Goal: Navigation & Orientation: Find specific page/section

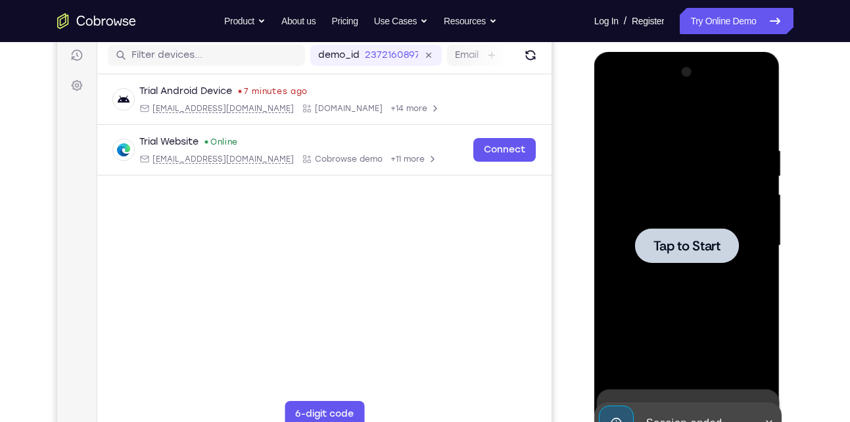
scroll to position [166, 0]
click at [689, 216] on div at bounding box center [687, 246] width 166 height 368
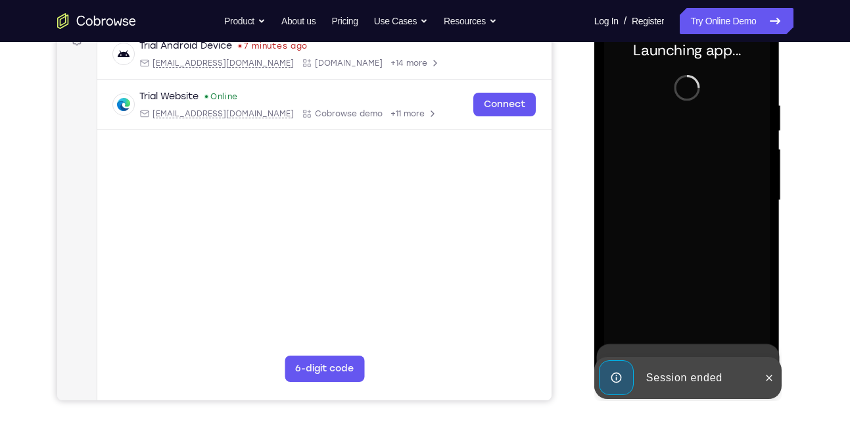
scroll to position [212, 0]
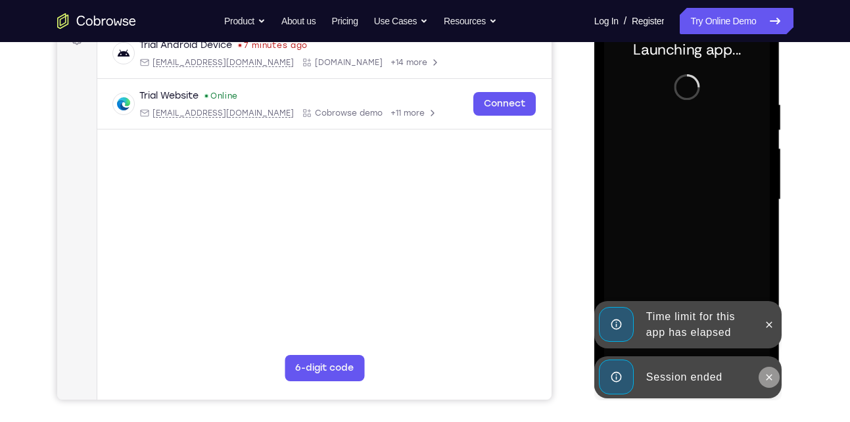
click at [768, 368] on button at bounding box center [769, 377] width 21 height 21
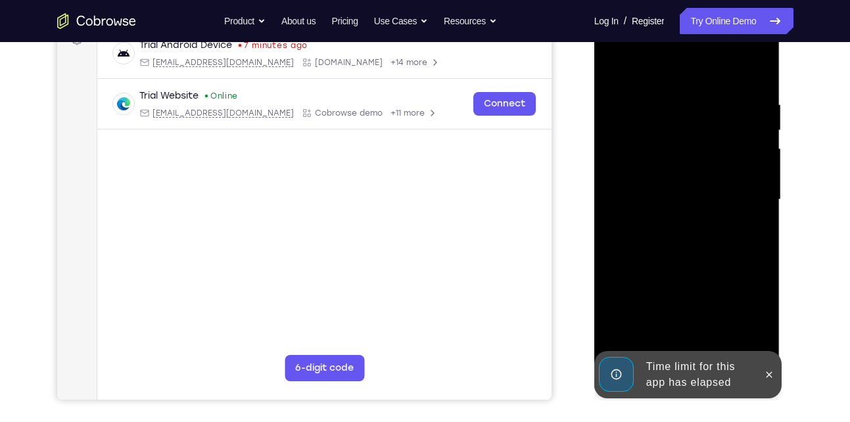
scroll to position [247, 0]
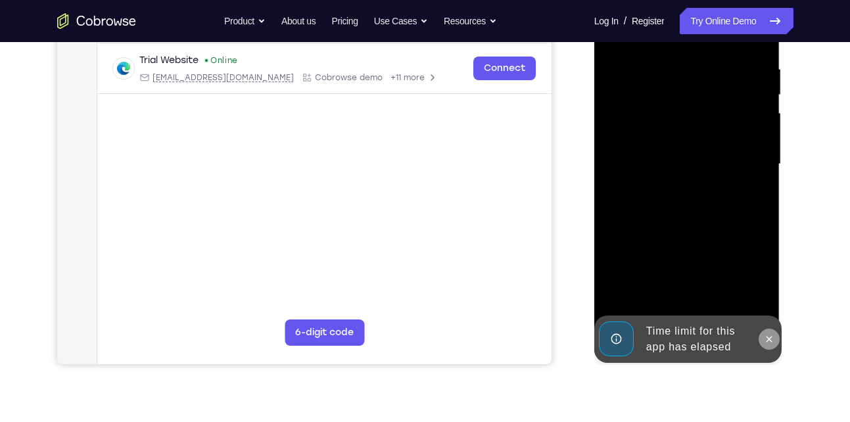
click at [766, 334] on icon at bounding box center [769, 339] width 11 height 11
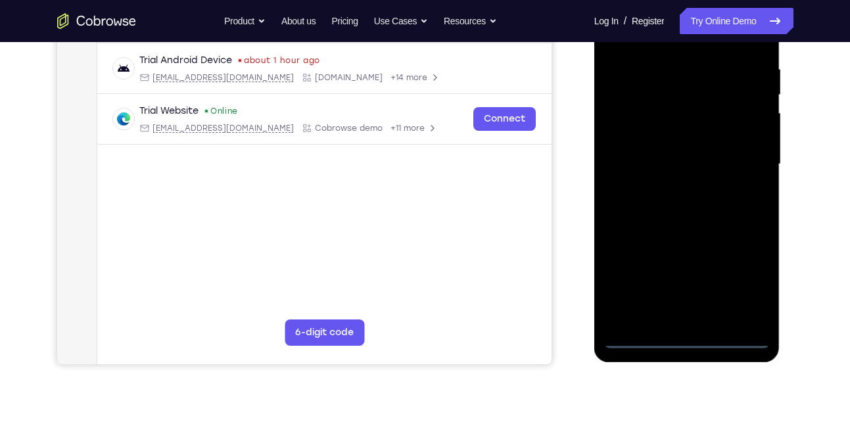
click at [685, 337] on div at bounding box center [687, 164] width 166 height 368
click at [743, 286] on div at bounding box center [687, 164] width 166 height 368
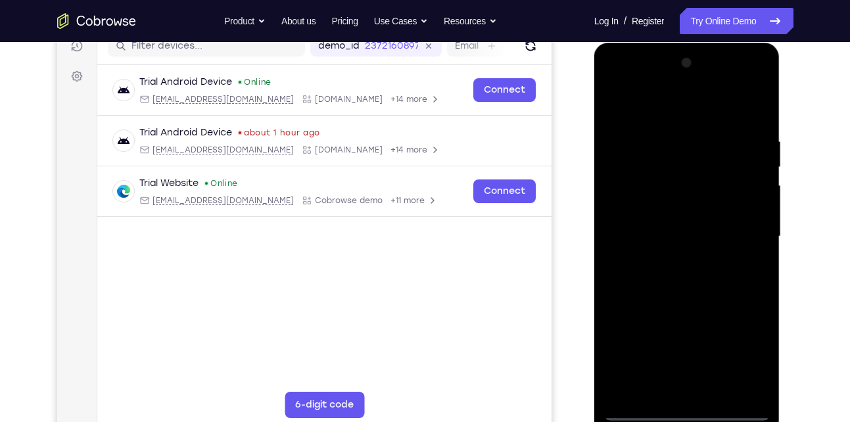
scroll to position [177, 0]
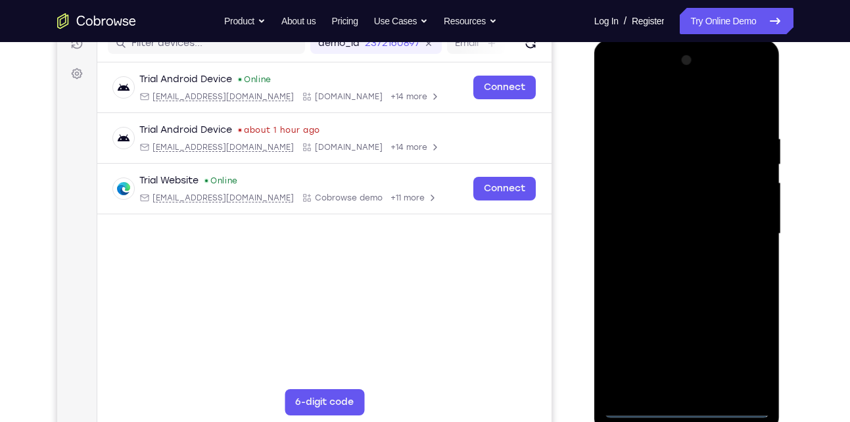
click at [653, 108] on div at bounding box center [687, 234] width 166 height 368
click at [743, 221] on div at bounding box center [687, 234] width 166 height 368
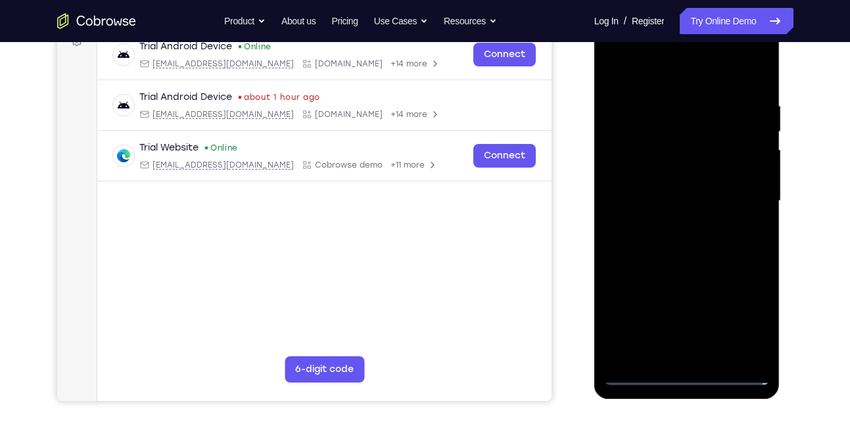
click at [699, 356] on div at bounding box center [687, 201] width 166 height 368
click at [691, 191] on div at bounding box center [687, 201] width 166 height 368
click at [657, 199] on div at bounding box center [687, 201] width 166 height 368
click at [643, 239] on div at bounding box center [687, 201] width 166 height 368
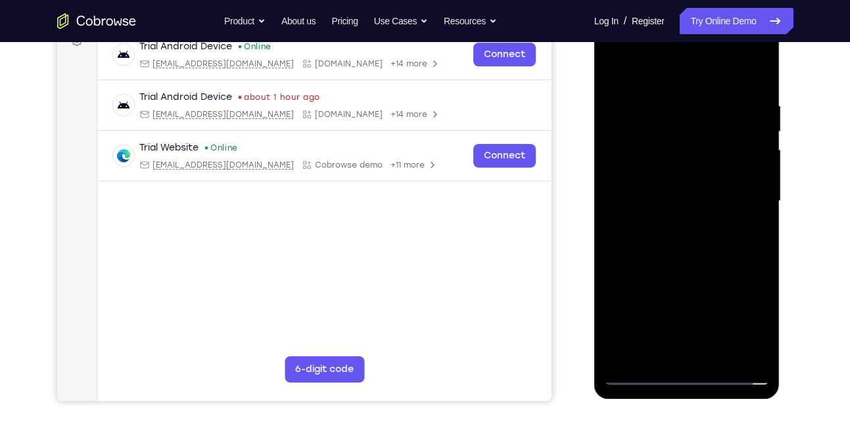
click at [643, 239] on div at bounding box center [687, 201] width 166 height 368
drag, startPoint x: 670, startPoint y: 74, endPoint x: 664, endPoint y: 38, distance: 36.1
click at [664, 38] on div at bounding box center [687, 201] width 166 height 368
click at [663, 237] on div at bounding box center [687, 201] width 166 height 368
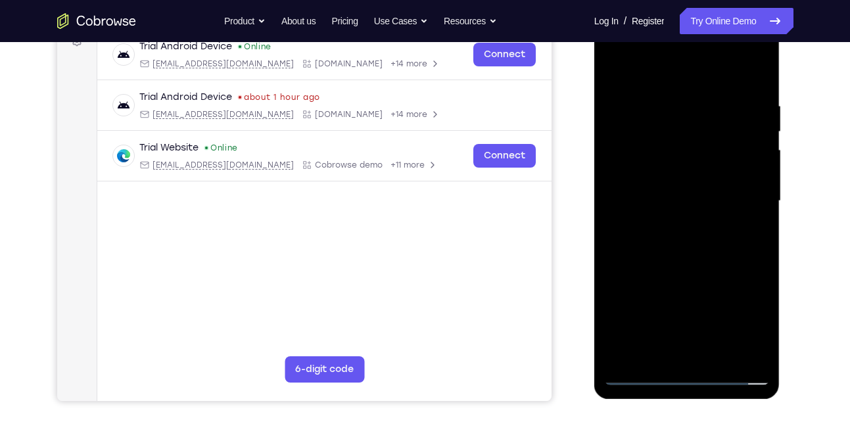
click at [693, 159] on div at bounding box center [687, 201] width 166 height 368
drag, startPoint x: 722, startPoint y: 131, endPoint x: 725, endPoint y: 300, distance: 169.0
click at [725, 300] on div at bounding box center [687, 201] width 166 height 368
drag, startPoint x: 686, startPoint y: 83, endPoint x: 680, endPoint y: 53, distance: 31.5
click at [680, 53] on div at bounding box center [687, 201] width 166 height 368
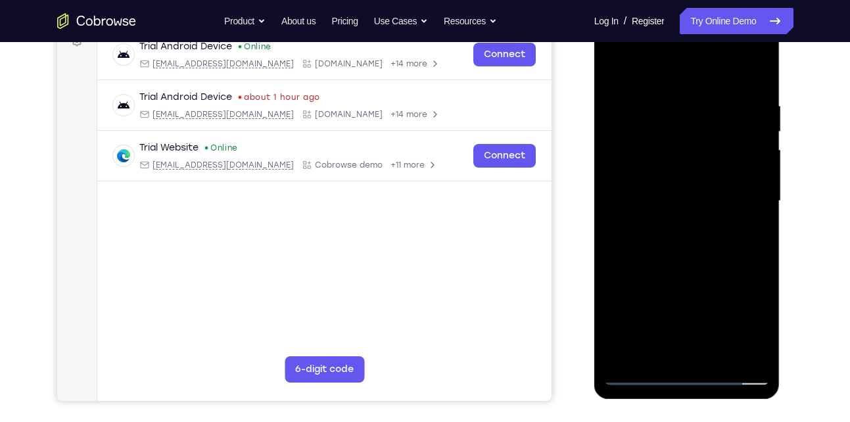
click at [695, 258] on div at bounding box center [687, 201] width 166 height 368
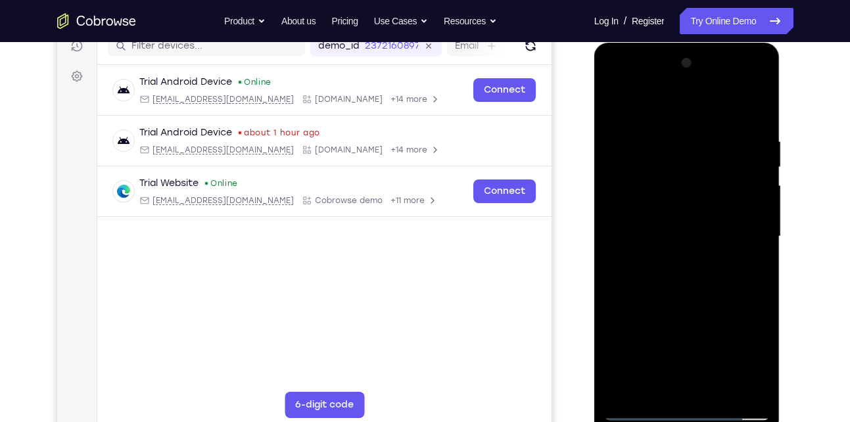
scroll to position [174, 0]
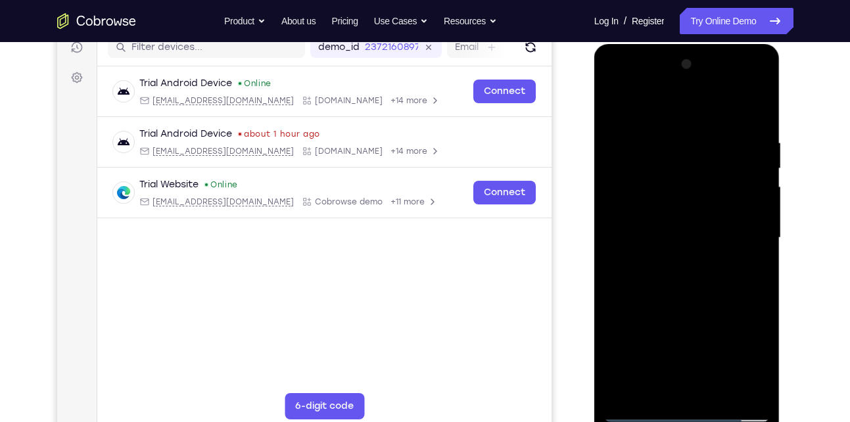
click at [738, 87] on div at bounding box center [687, 238] width 166 height 368
click at [761, 106] on div at bounding box center [687, 238] width 166 height 368
click at [650, 85] on div at bounding box center [687, 238] width 166 height 368
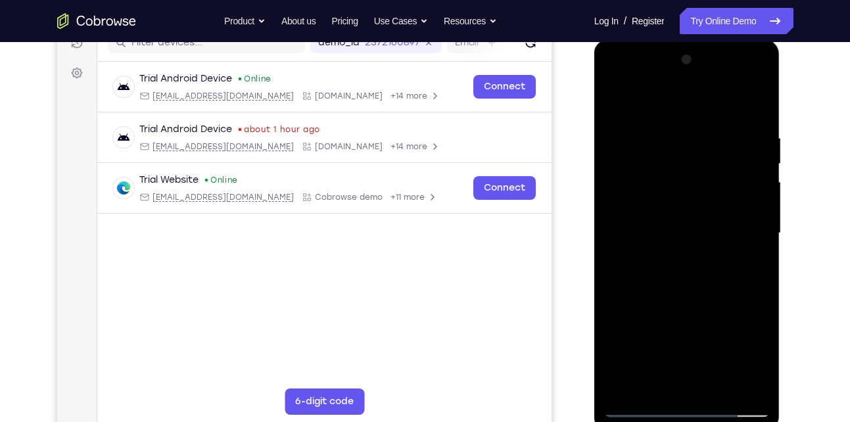
click at [629, 195] on div at bounding box center [687, 233] width 166 height 368
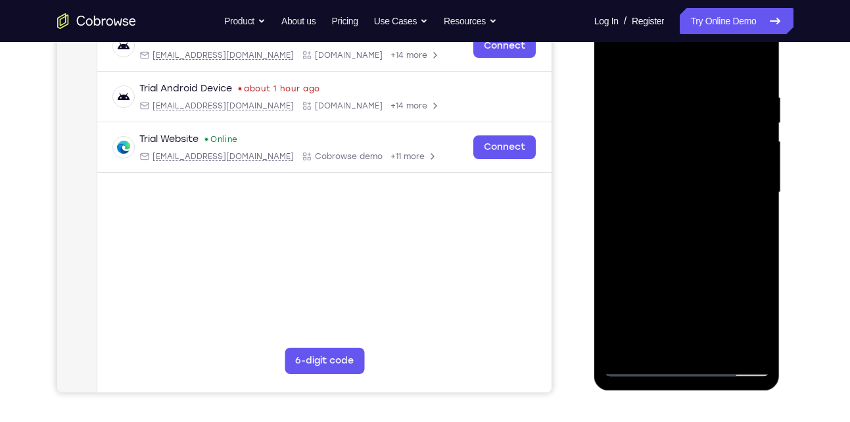
scroll to position [218, 0]
click at [694, 228] on div at bounding box center [687, 193] width 166 height 368
click at [708, 152] on div at bounding box center [687, 193] width 166 height 368
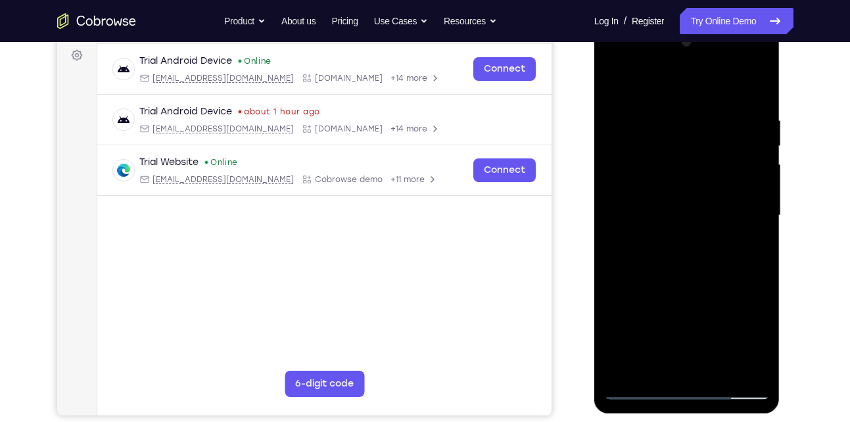
click at [667, 277] on div at bounding box center [687, 216] width 166 height 368
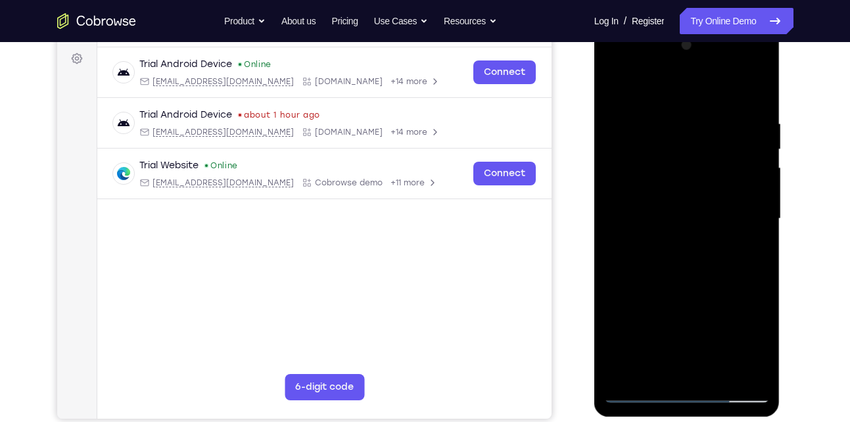
scroll to position [190, 0]
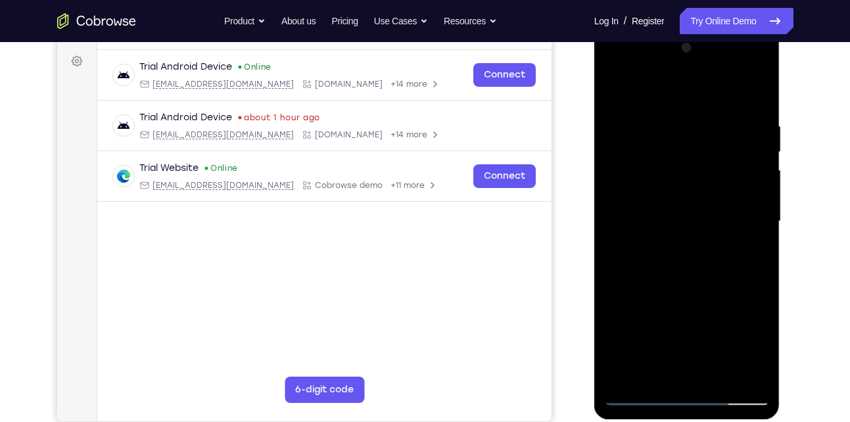
drag, startPoint x: 647, startPoint y: 90, endPoint x: 629, endPoint y: 61, distance: 33.9
click at [629, 61] on div at bounding box center [687, 221] width 166 height 368
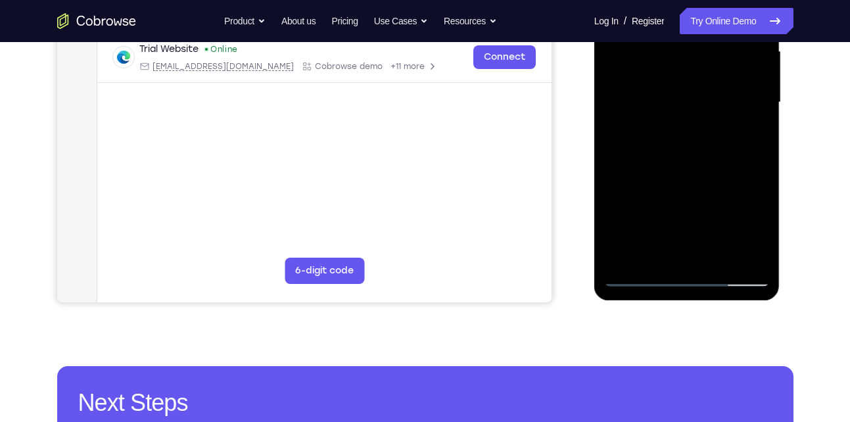
scroll to position [310, 0]
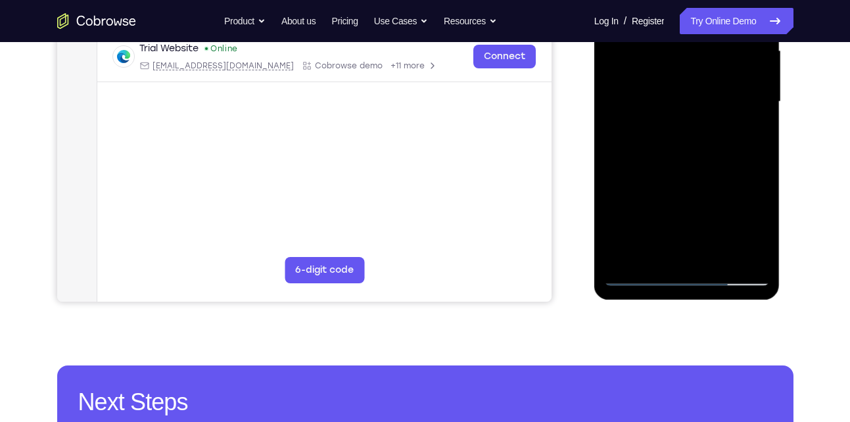
click at [643, 273] on div at bounding box center [687, 102] width 166 height 368
click at [707, 157] on div at bounding box center [687, 102] width 166 height 368
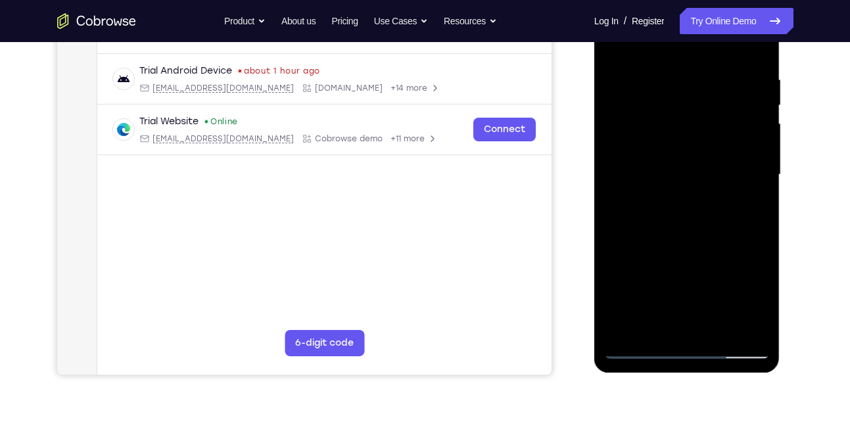
scroll to position [235, 0]
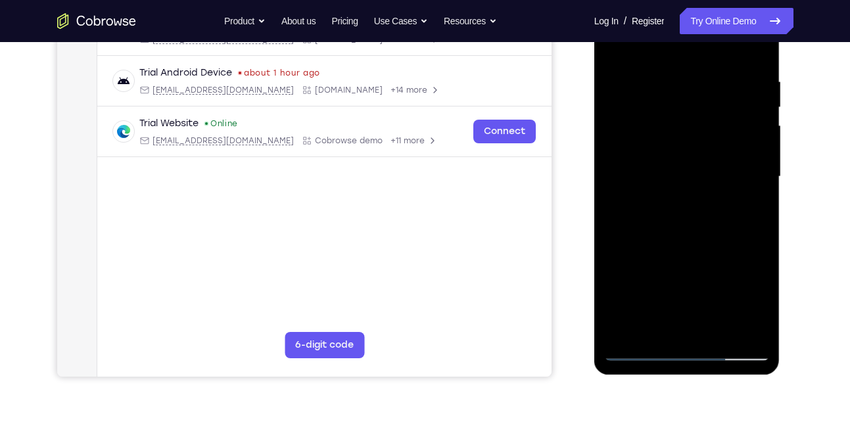
click at [680, 176] on div at bounding box center [687, 177] width 166 height 368
click at [700, 168] on div at bounding box center [687, 177] width 166 height 368
click at [713, 162] on div at bounding box center [687, 177] width 166 height 368
click at [641, 183] on div at bounding box center [687, 177] width 166 height 368
click at [641, 231] on div at bounding box center [687, 177] width 166 height 368
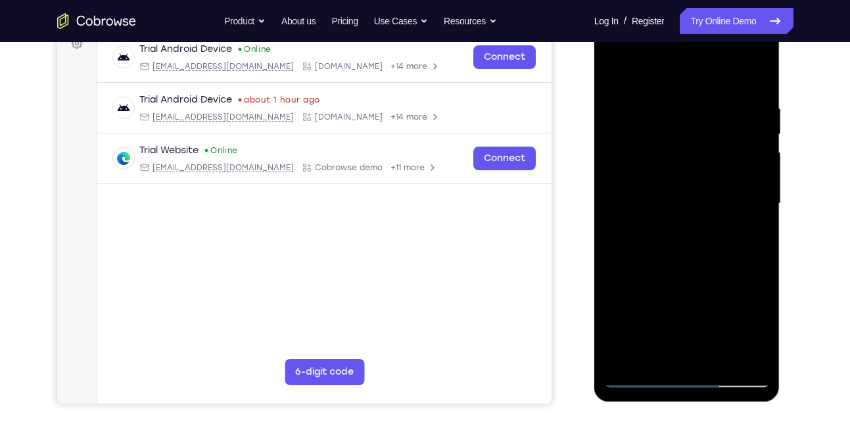
scroll to position [207, 0]
click at [641, 231] on div at bounding box center [687, 204] width 166 height 368
click at [649, 258] on div at bounding box center [687, 204] width 166 height 368
click at [730, 258] on div at bounding box center [687, 204] width 166 height 368
click at [755, 354] on div at bounding box center [687, 204] width 166 height 368
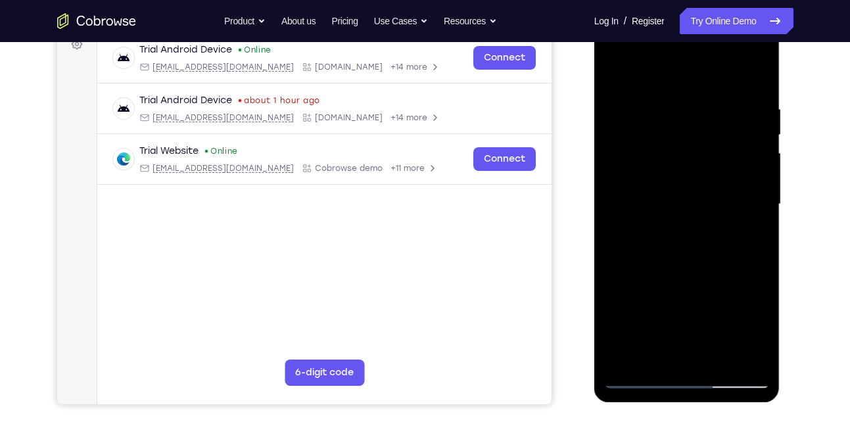
click at [719, 362] on div at bounding box center [687, 204] width 166 height 368
click at [704, 275] on div at bounding box center [687, 204] width 166 height 368
